Goal: Find specific page/section: Find specific page/section

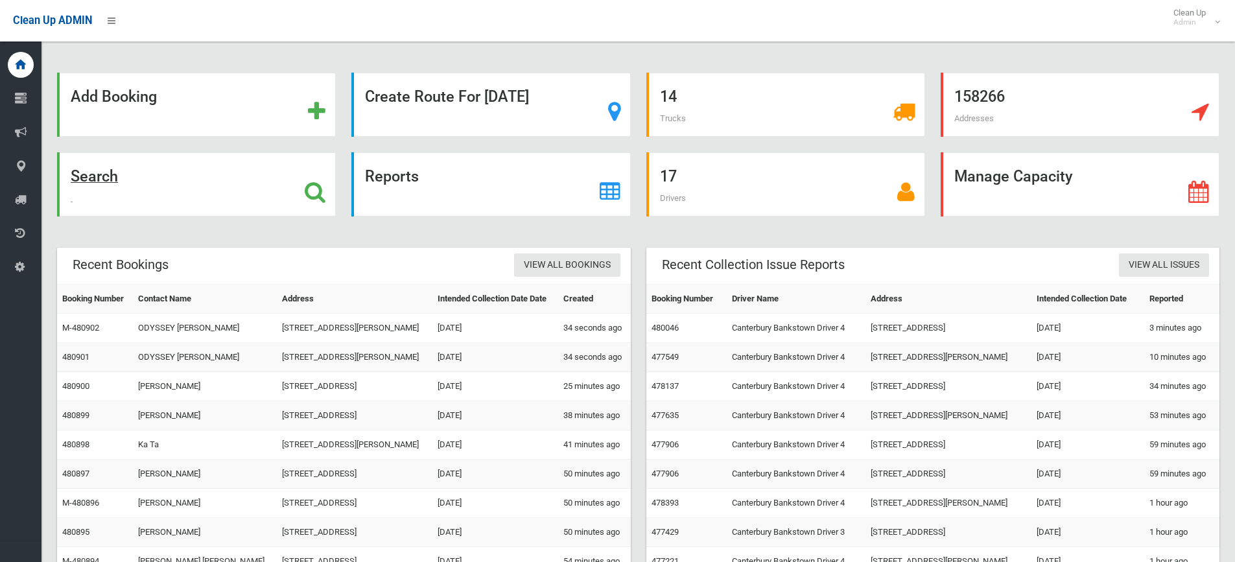
click at [104, 176] on strong "Search" at bounding box center [94, 176] width 47 height 18
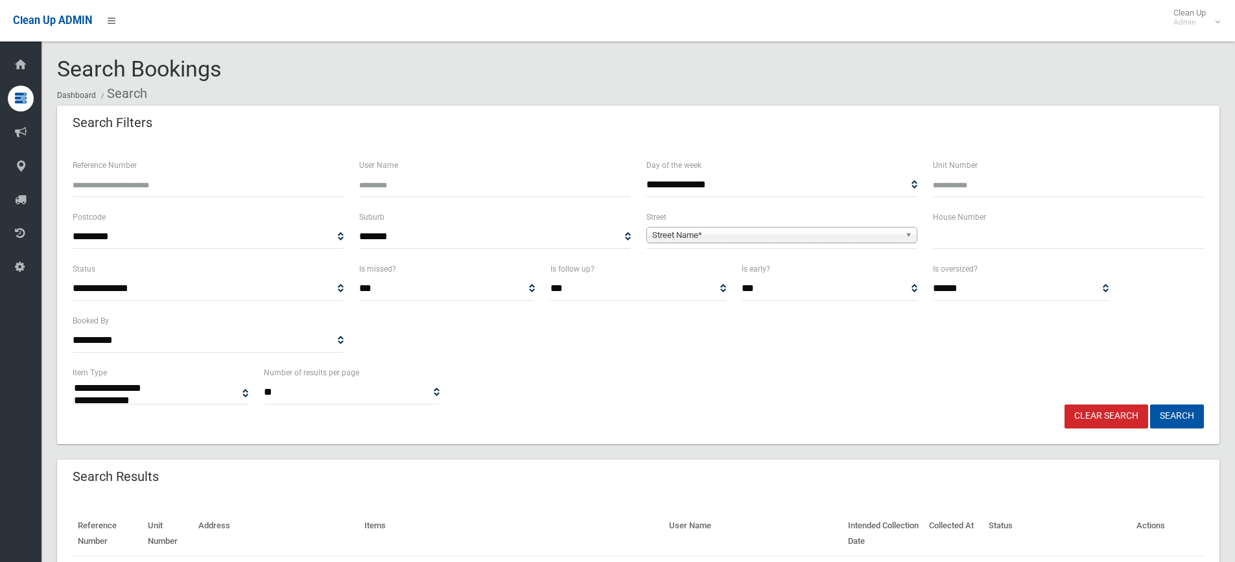
select select
